Goal: Check status: Check status

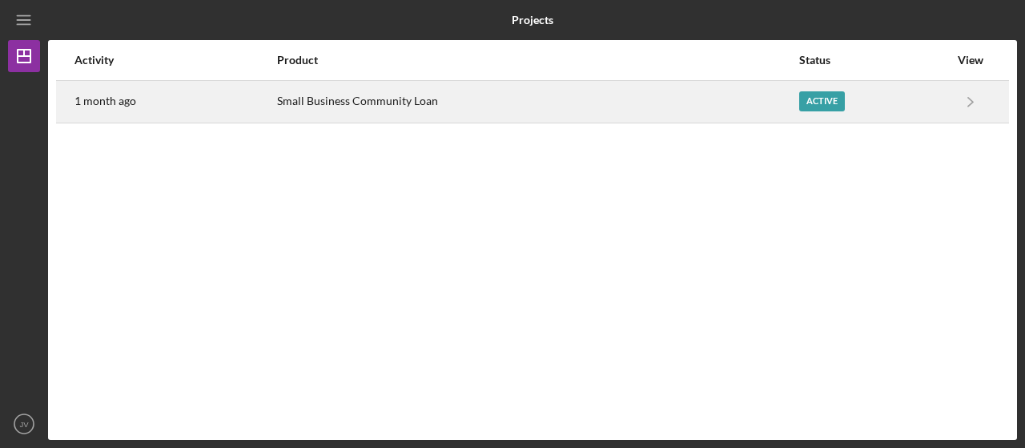
click at [361, 110] on div "Small Business Community Loan" at bounding box center [537, 102] width 520 height 40
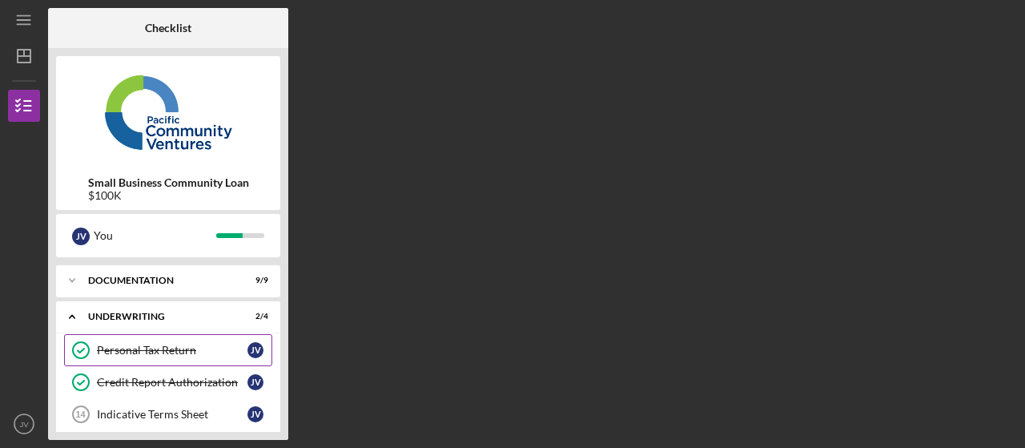
scroll to position [112, 0]
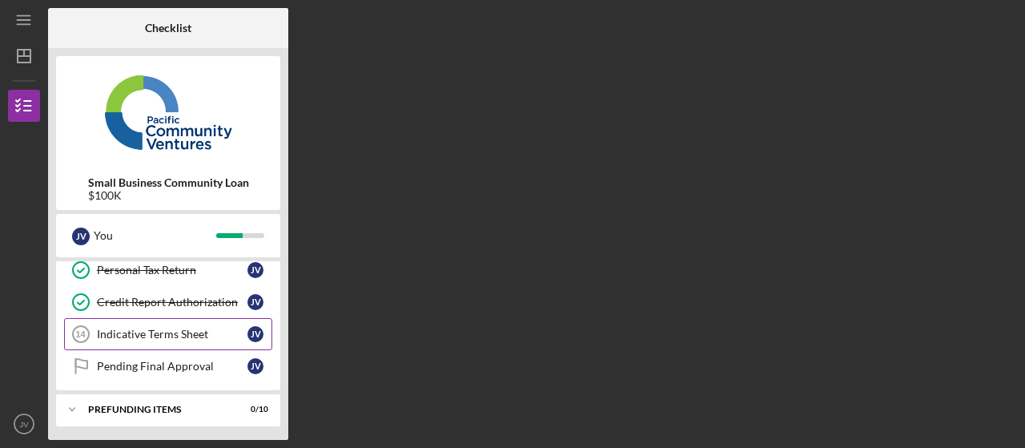
click at [147, 336] on div "Indicative Terms Sheet" at bounding box center [172, 334] width 151 height 13
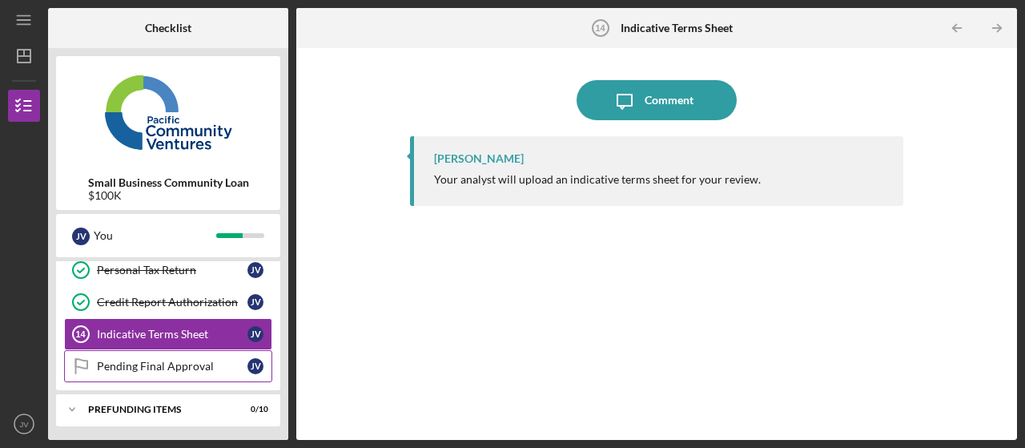
click at [167, 360] on div "Pending Final Approval" at bounding box center [172, 366] width 151 height 13
